Goal: Task Accomplishment & Management: Use online tool/utility

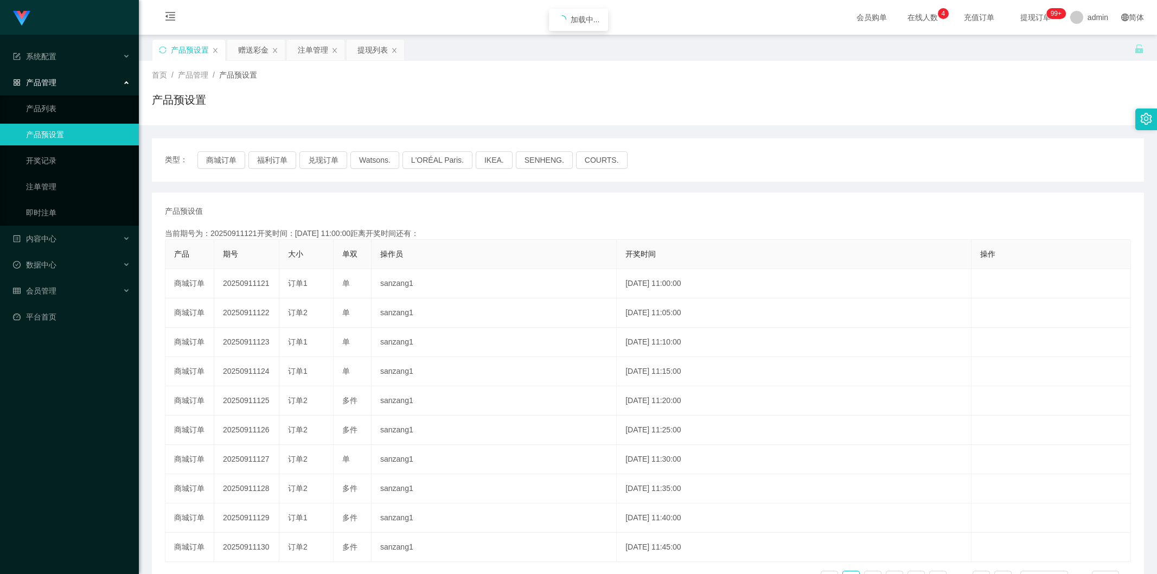
click at [228, 161] on button "商城订单" at bounding box center [221, 159] width 48 height 17
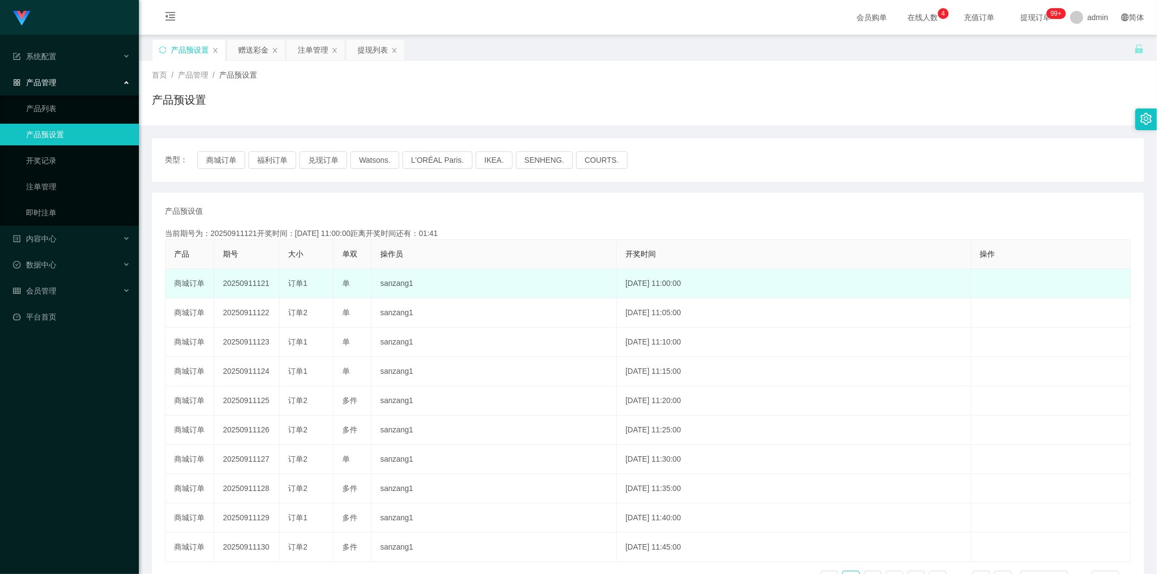
click at [252, 280] on td "20250911121" at bounding box center [246, 283] width 65 height 29
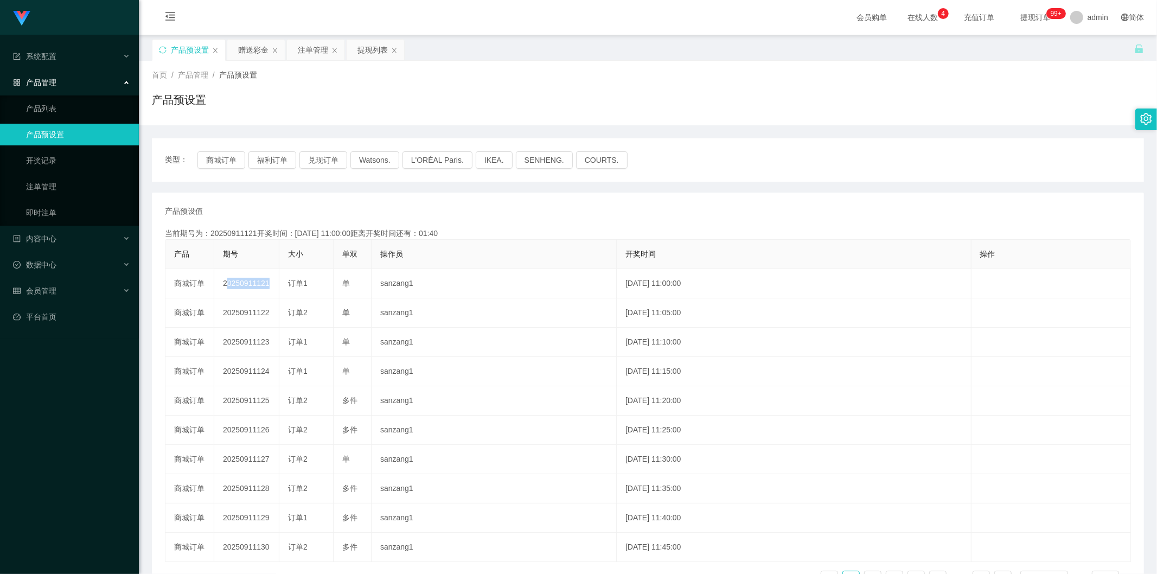
copy td "20250911121"
click at [250, 52] on div "赠送彩金" at bounding box center [253, 50] width 30 height 21
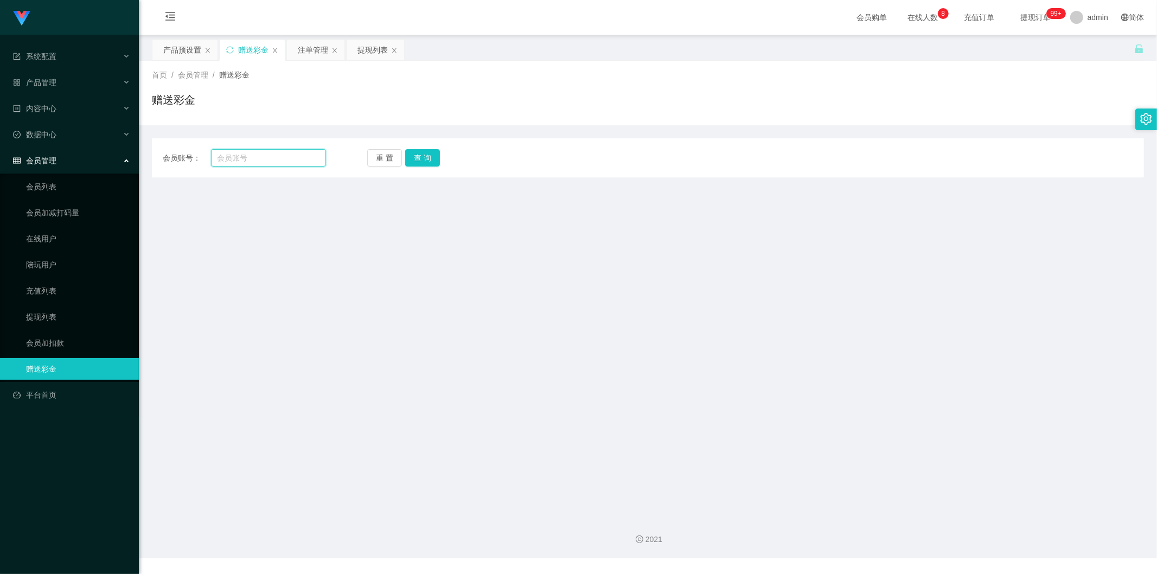
click at [268, 156] on input "text" at bounding box center [269, 157] width 116 height 17
type input "5741"
click at [416, 155] on button "查 询" at bounding box center [422, 157] width 35 height 17
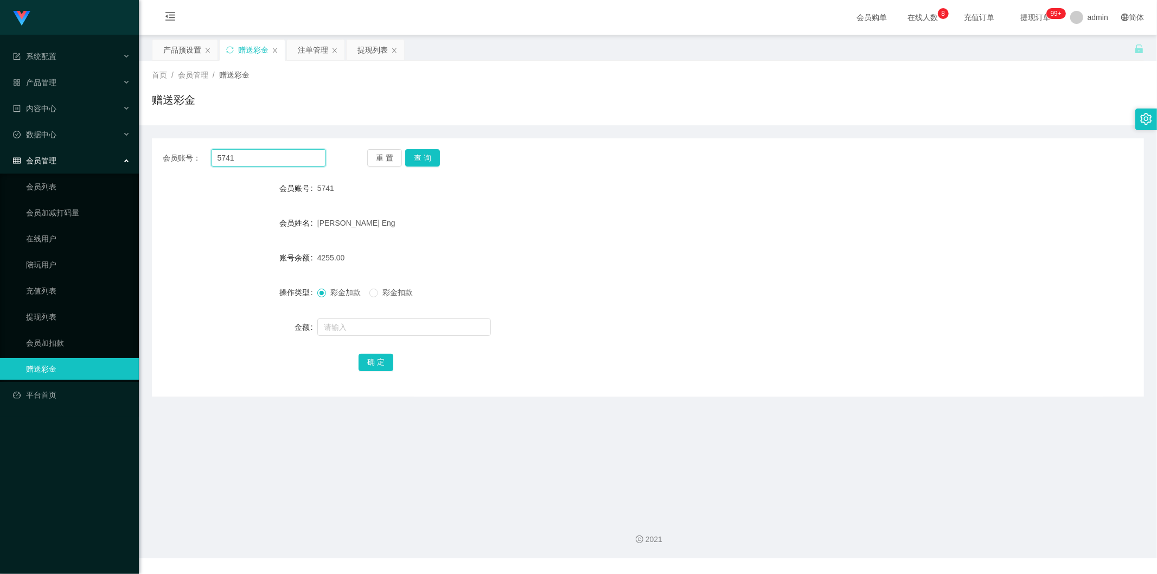
drag, startPoint x: 239, startPoint y: 161, endPoint x: 155, endPoint y: 149, distance: 85.5
click at [155, 149] on div "会员账号： 5741 重 置 查 询" at bounding box center [648, 157] width 992 height 17
click at [375, 54] on div "提现列表" at bounding box center [372, 50] width 30 height 21
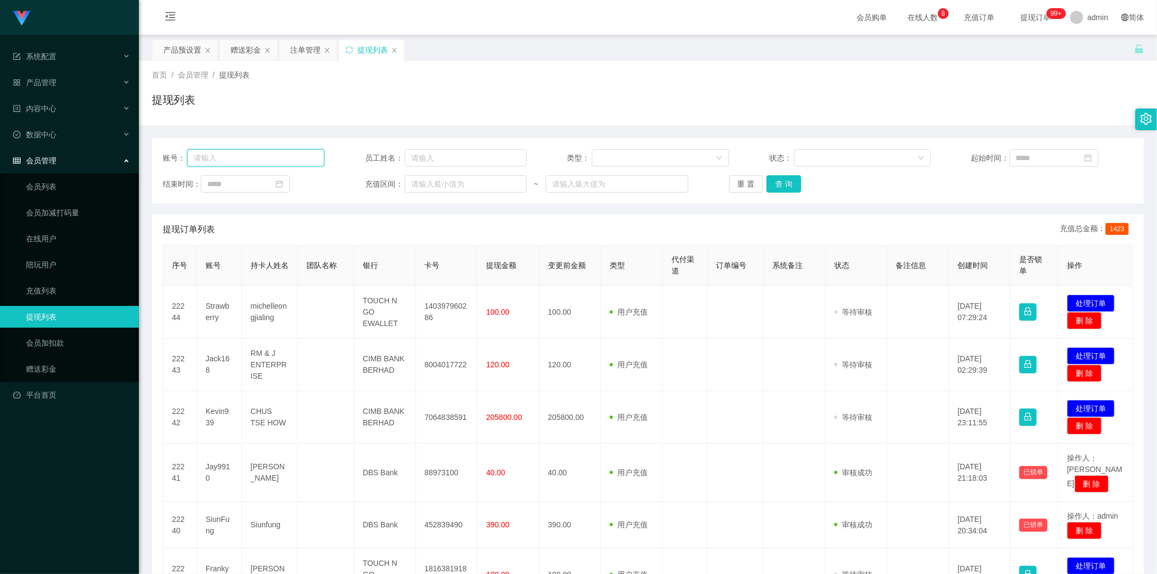
click at [278, 159] on input "text" at bounding box center [255, 157] width 137 height 17
paste input "5741"
type input "5741"
click at [790, 181] on button "查 询" at bounding box center [783, 183] width 35 height 17
